Goal: Navigation & Orientation: Find specific page/section

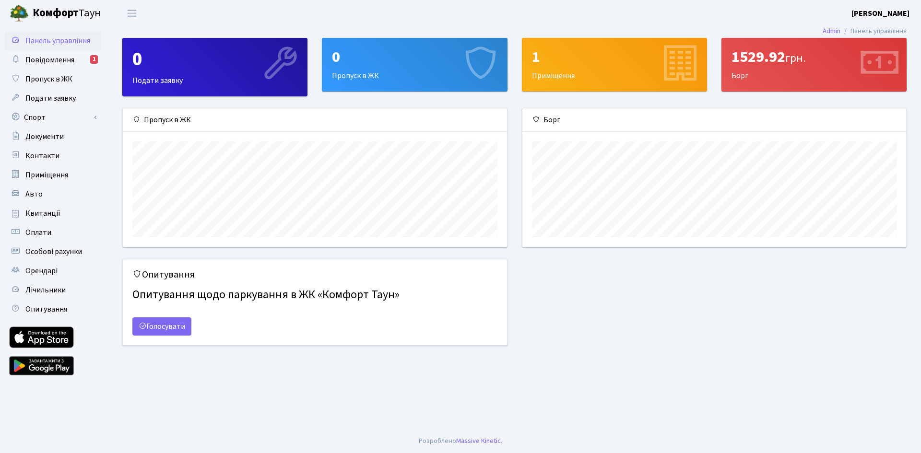
scroll to position [139, 384]
click at [67, 238] on link "Оплати" at bounding box center [53, 232] width 96 height 19
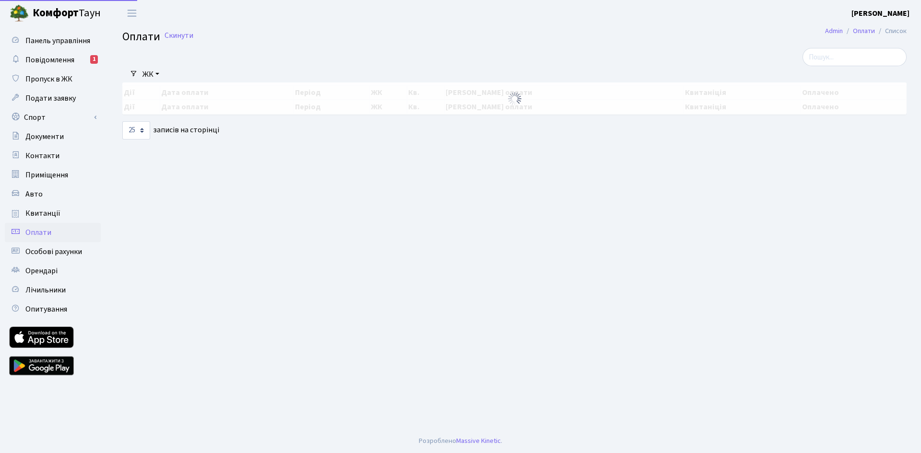
select select "25"
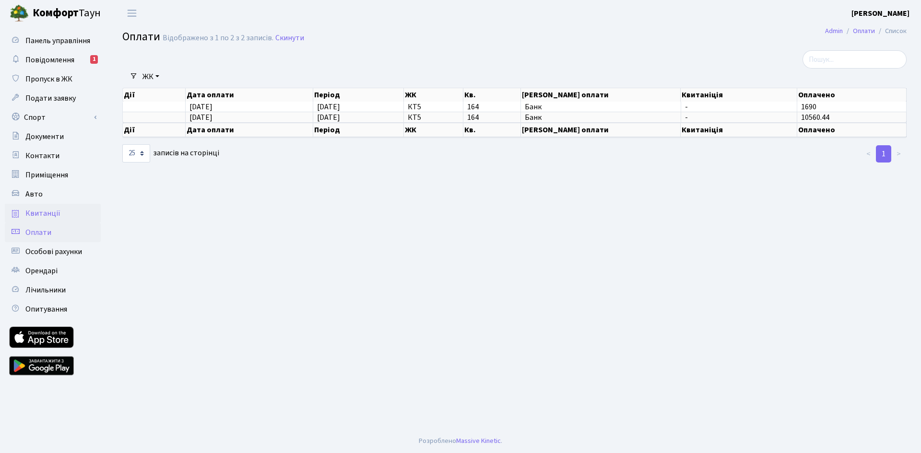
click at [52, 207] on link "Квитанції" at bounding box center [53, 213] width 96 height 19
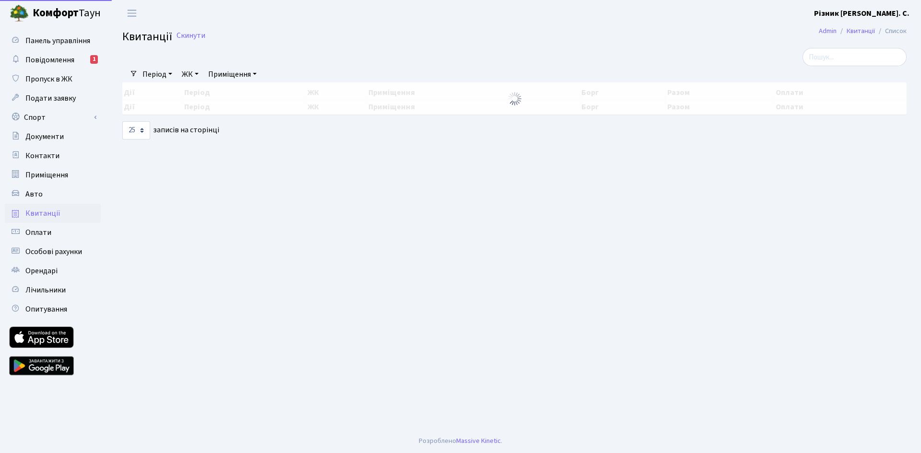
select select "25"
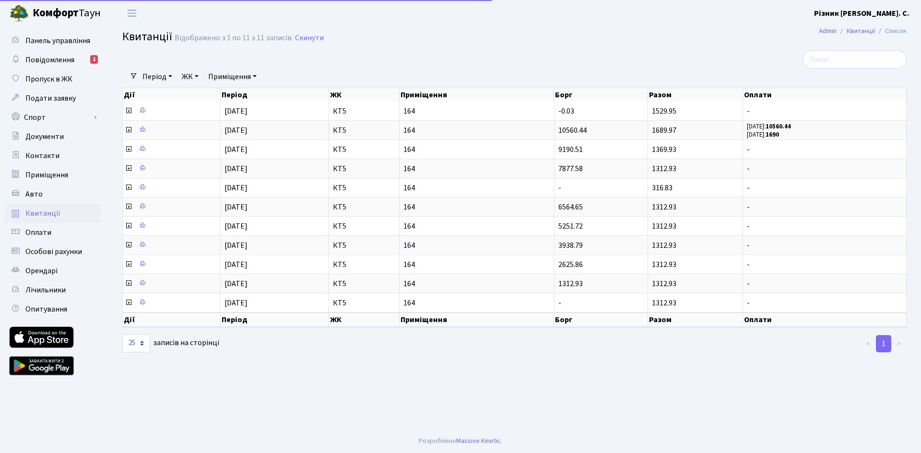
select select "25"
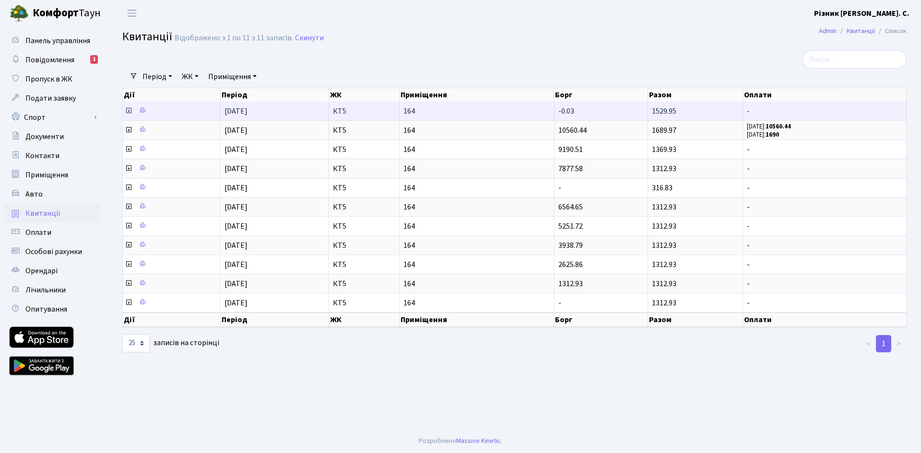
click at [130, 109] on icon at bounding box center [129, 111] width 8 height 8
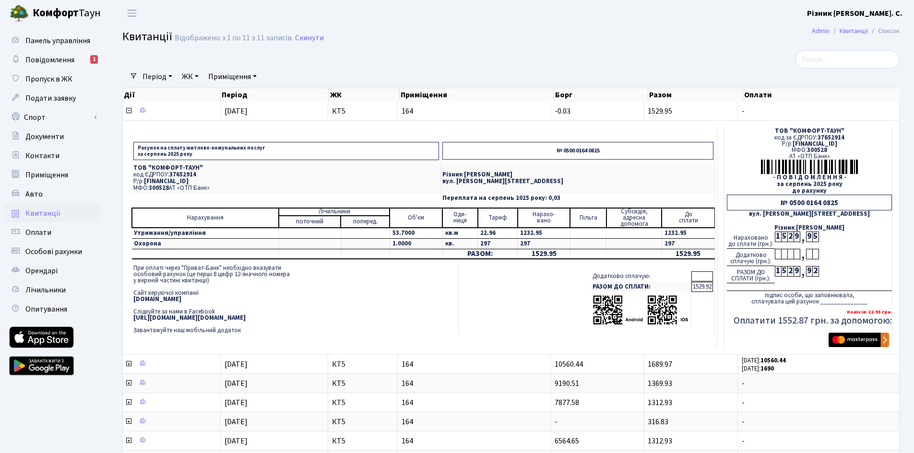
click at [603, 309] on img at bounding box center [640, 310] width 96 height 31
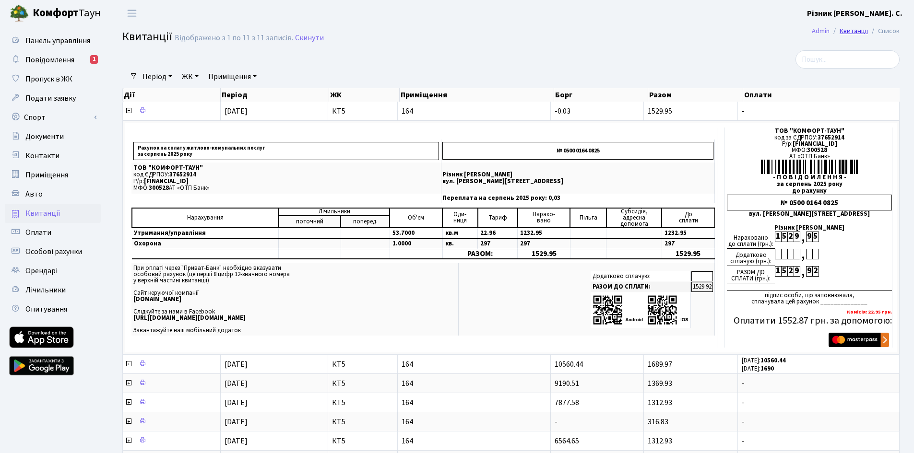
click at [861, 27] on link "Квитанції" at bounding box center [853, 31] width 28 height 10
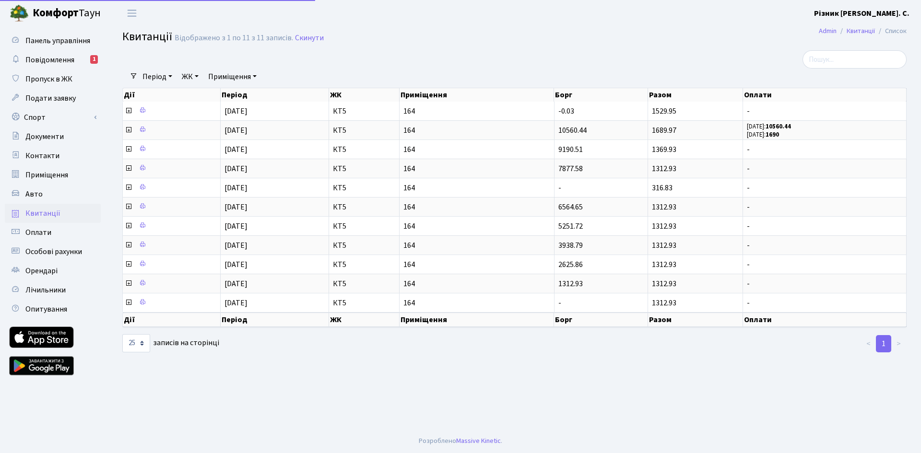
select select "25"
click at [69, 61] on span "Повідомлення" at bounding box center [49, 60] width 49 height 11
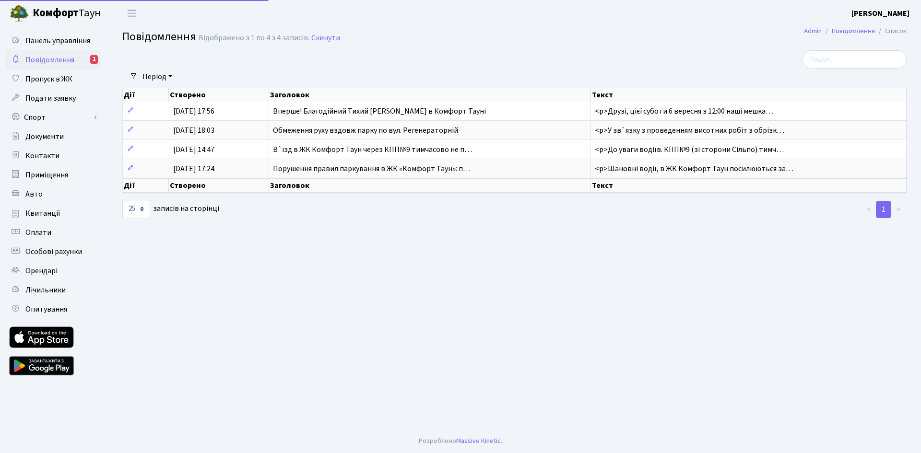
select select "25"
